Goal: Transaction & Acquisition: Obtain resource

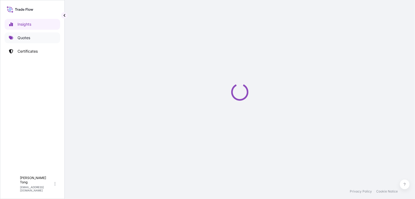
click at [20, 39] on p "Quotes" at bounding box center [24, 37] width 13 height 5
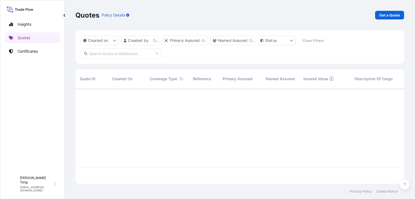
scroll to position [93, 323]
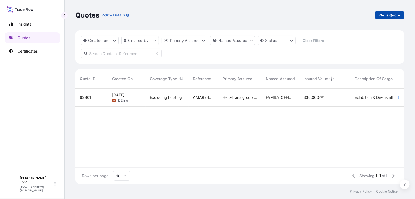
click at [395, 15] on p "Get a Quote" at bounding box center [390, 14] width 20 height 5
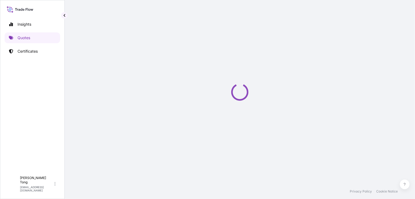
select select "AIR"
select select "27"
select select "Transit"
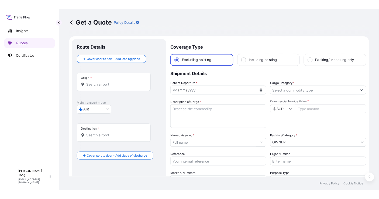
scroll to position [8, 0]
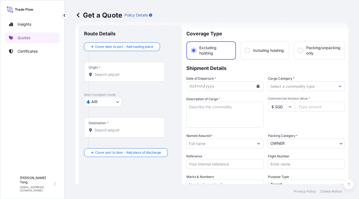
click at [149, 92] on p "Main transport mode" at bounding box center [130, 94] width 93 height 4
click at [112, 74] on input "Origin *" at bounding box center [127, 74] width 64 height 5
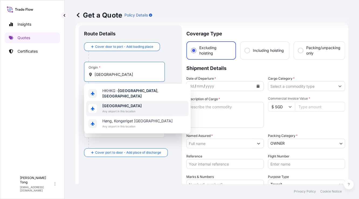
click at [116, 109] on span "Any airport in this location" at bounding box center [121, 110] width 39 height 5
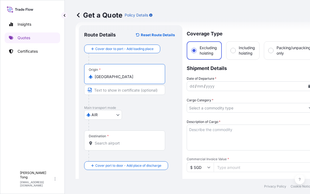
type input "[GEOGRAPHIC_DATA]"
click at [108, 143] on input "Destination *" at bounding box center [127, 142] width 64 height 5
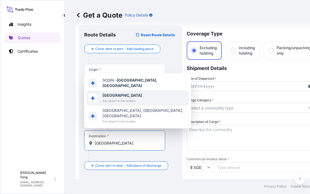
click at [114, 103] on span "Any airport in this location" at bounding box center [121, 100] width 39 height 5
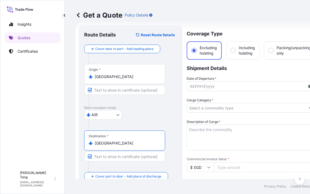
type input "[GEOGRAPHIC_DATA]"
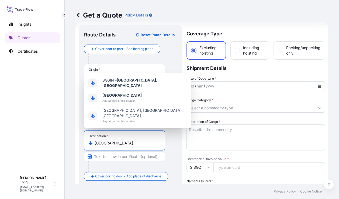
click at [316, 87] on button "Calendar" at bounding box center [319, 86] width 9 height 9
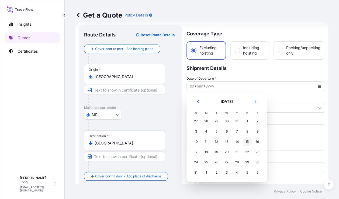
click at [248, 142] on div "15" at bounding box center [247, 142] width 10 height 10
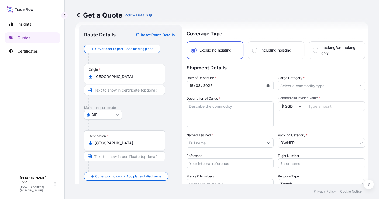
click at [203, 143] on input "Named Assured *" at bounding box center [225, 143] width 77 height 10
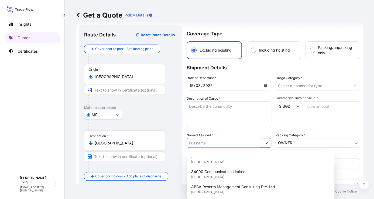
paste input "[PERSON_NAME] [PERSON_NAME]"
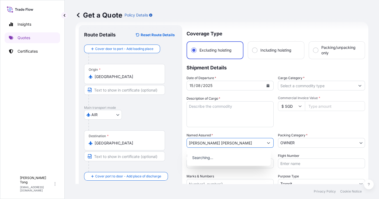
type input "[PERSON_NAME] [PERSON_NAME]"
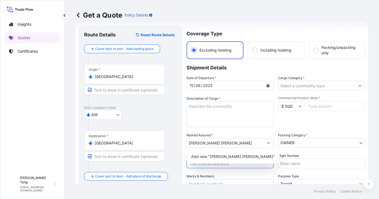
click at [207, 163] on input "Reference" at bounding box center [230, 163] width 87 height 10
paste input "AMIM258526EAGJ"
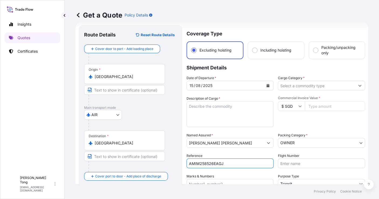
type input "AMIM258526EAGJ"
click at [292, 104] on input "$ SGD" at bounding box center [291, 106] width 27 height 10
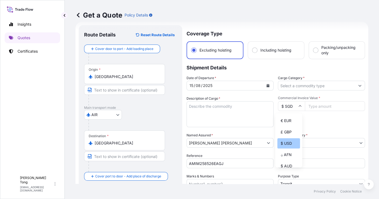
click at [291, 148] on div "$ USD" at bounding box center [288, 143] width 23 height 10
type input "$ USD"
click at [312, 105] on input "Commercial Invoice Value *" at bounding box center [335, 106] width 60 height 10
paste input "231250"
type input "231250"
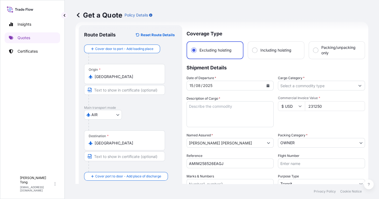
click at [298, 85] on input "Cargo Category *" at bounding box center [316, 86] width 77 height 10
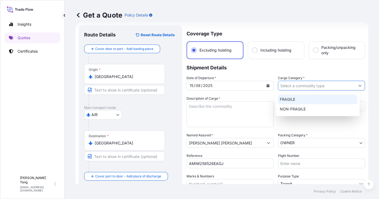
click at [297, 103] on div "FRAGILE" at bounding box center [318, 99] width 80 height 10
type input "FRAGILE"
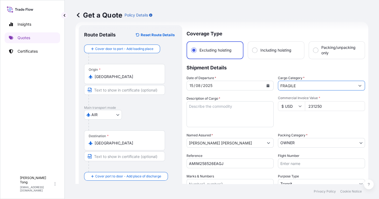
click at [298, 142] on body "2 options available. Insights Quotes Certificates C [PERSON_NAME] [PERSON_NAME]…" at bounding box center [189, 99] width 379 height 199
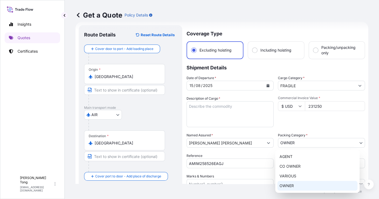
click at [296, 184] on div "OWNER" at bounding box center [317, 186] width 80 height 10
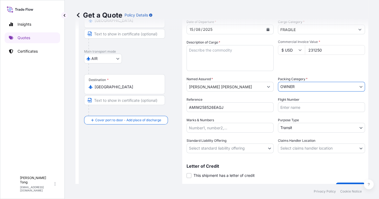
scroll to position [76, 0]
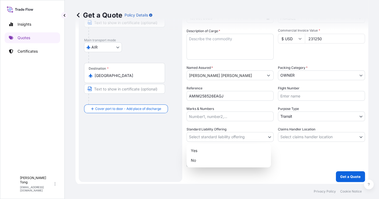
click at [255, 136] on body "Insights Quotes Certificates C [PERSON_NAME] [PERSON_NAME][EMAIL_ADDRESS][DOMAI…" at bounding box center [189, 99] width 379 height 199
click at [253, 150] on div "Yes" at bounding box center [229, 151] width 80 height 10
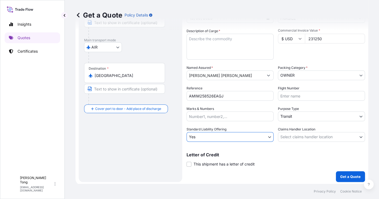
click at [293, 139] on body "Insights Quotes Certificates C [PERSON_NAME] [PERSON_NAME][EMAIL_ADDRESS][DOMAI…" at bounding box center [189, 99] width 379 height 199
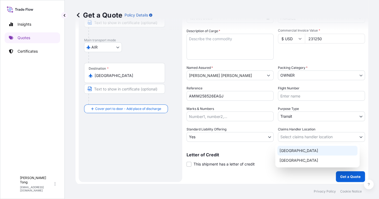
click at [293, 153] on div "[GEOGRAPHIC_DATA]" at bounding box center [317, 151] width 80 height 10
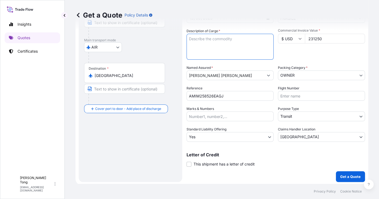
click at [209, 40] on textarea "Description of Cargo *" at bounding box center [230, 47] width 87 height 26
click at [193, 40] on textarea "Description of Cargo *" at bounding box center [230, 47] width 87 height 26
paste textarea "[PERSON_NAME], Ecriture No. 220927, 2022, Acrylic on ceramic"
type textarea "[PERSON_NAME], Ecriture No. 220927, 2022, Acrylic on ceramic"
click at [159, 49] on div "AIR COURIER INSTALLATION LAND SEA AIR STORAGE" at bounding box center [130, 47] width 93 height 10
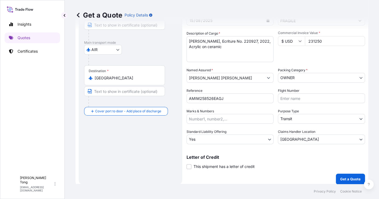
scroll to position [77, 0]
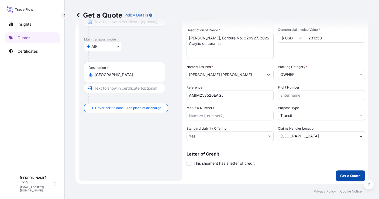
click at [345, 172] on button "Get a Quote" at bounding box center [350, 175] width 29 height 11
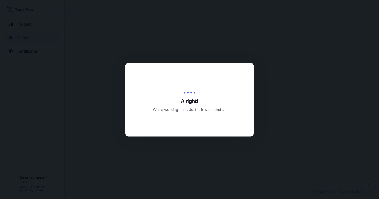
select select "AIR"
select select "Transit"
select select "Yes"
select select "[GEOGRAPHIC_DATA]"
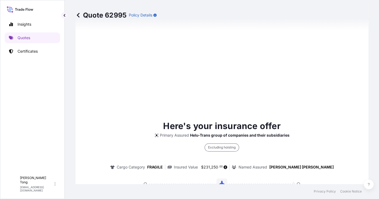
scroll to position [371, 0]
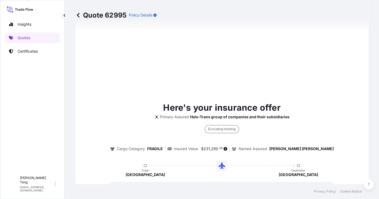
type input "[DATE]"
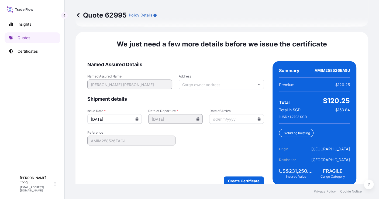
scroll to position [789, 0]
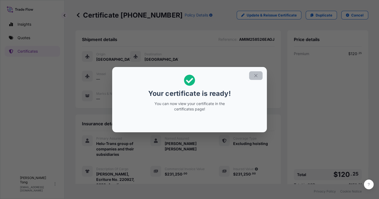
click at [255, 77] on icon "button" at bounding box center [255, 75] width 5 height 5
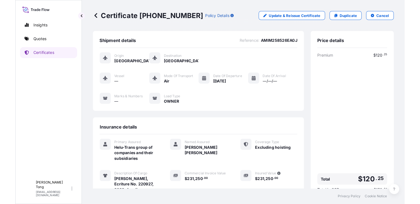
scroll to position [67, 0]
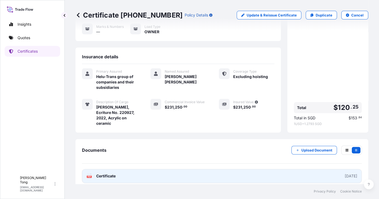
click at [114, 173] on span "Certificate" at bounding box center [105, 175] width 19 height 5
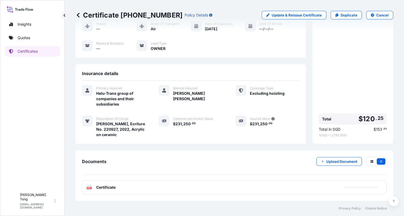
scroll to position [50, 0]
